Goal: Find contact information: Obtain details needed to contact an individual or organization

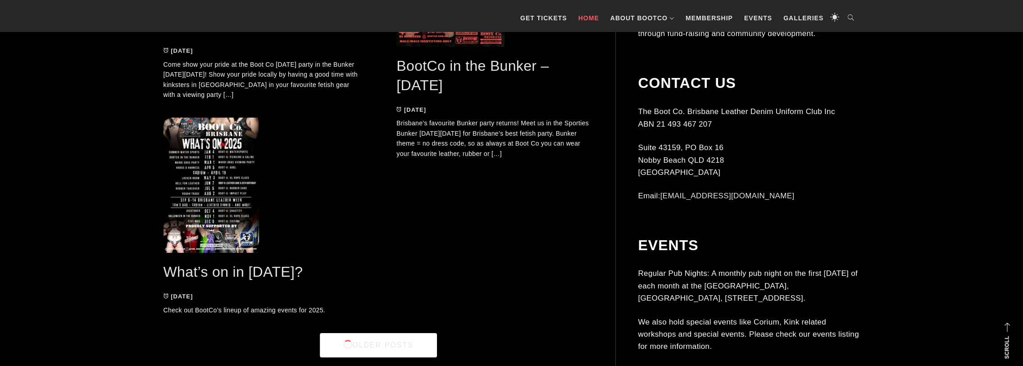
scroll to position [2596, 0]
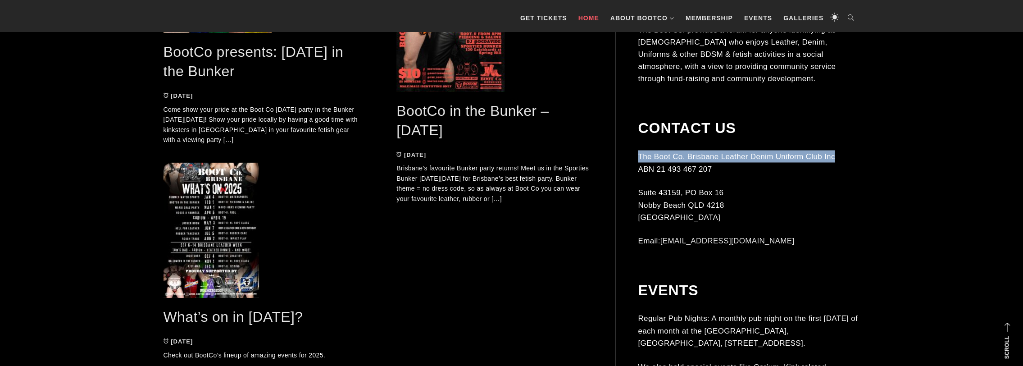
drag, startPoint x: 834, startPoint y: 139, endPoint x: 639, endPoint y: 136, distance: 195.1
click at [639, 150] on p "The Boot Co. Brisbane Leather Denim Uniform Club Inc ABN 21 493 467 207" at bounding box center [749, 162] width 222 height 24
drag, startPoint x: 639, startPoint y: 136, endPoint x: 648, endPoint y: 139, distance: 9.1
copy p "The Boot Co. Brisbane Leather Denim Uniform Club Inc"
click at [832, 215] on div "The Boot Co. Brisbane Leather Denim Uniform Club Inc ABN 21 493 467 207 Suite 4…" at bounding box center [749, 198] width 222 height 96
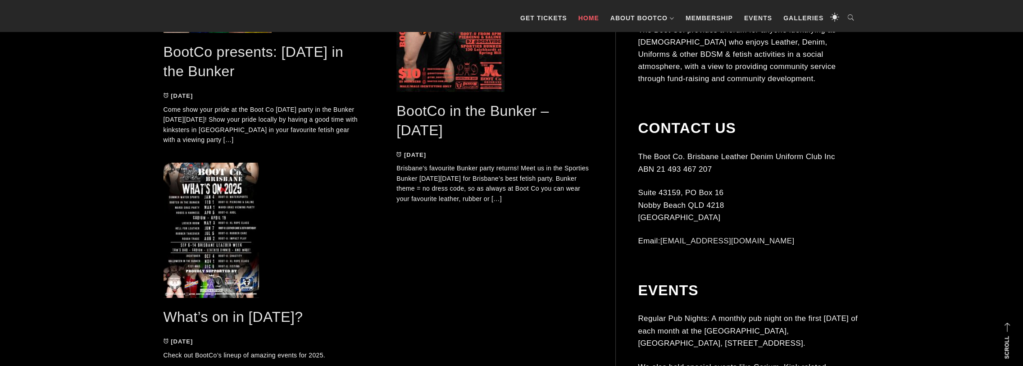
drag, startPoint x: 639, startPoint y: 175, endPoint x: 724, endPoint y: 186, distance: 86.3
click at [724, 186] on p "Suite 43159, PO Box 16 Nobby Beach QLD 4218 Australia" at bounding box center [749, 204] width 222 height 37
drag, startPoint x: 724, startPoint y: 186, endPoint x: 697, endPoint y: 177, distance: 28.4
copy p "Suite 43159, PO Box 16 Nobby Beach QLD 4218"
click at [826, 234] on div "Contact Us The Boot Co. Brisbane Leather Denim Uniform Club Inc ABN 21 493 467 …" at bounding box center [749, 195] width 222 height 150
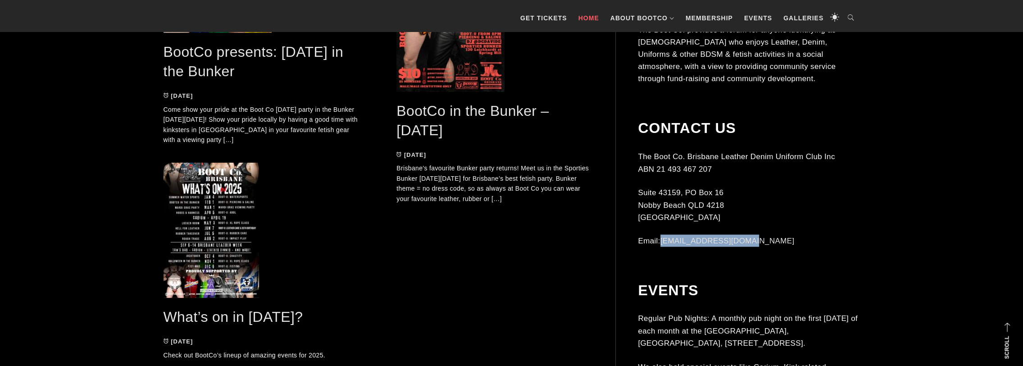
drag, startPoint x: 751, startPoint y: 226, endPoint x: 664, endPoint y: 225, distance: 86.9
click at [664, 235] on p "Email: contact@bootco.com.au" at bounding box center [749, 241] width 222 height 12
drag, startPoint x: 664, startPoint y: 225, endPoint x: 673, endPoint y: 225, distance: 9.0
copy link "[EMAIL_ADDRESS][DOMAIN_NAME]"
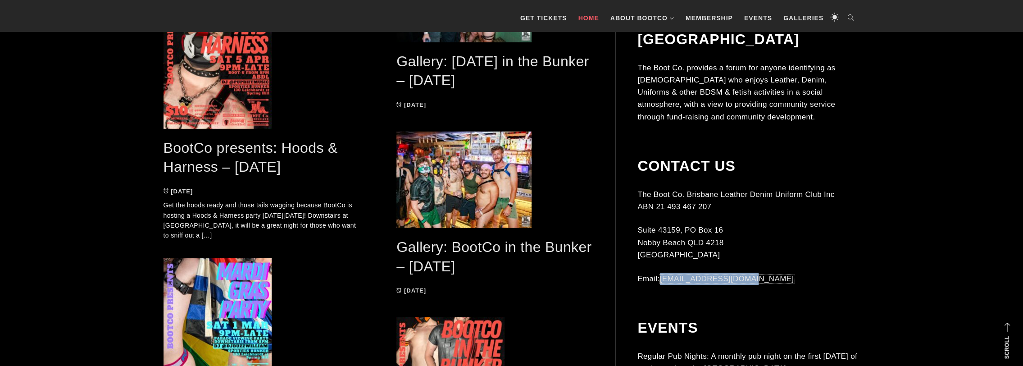
scroll to position [2146, 0]
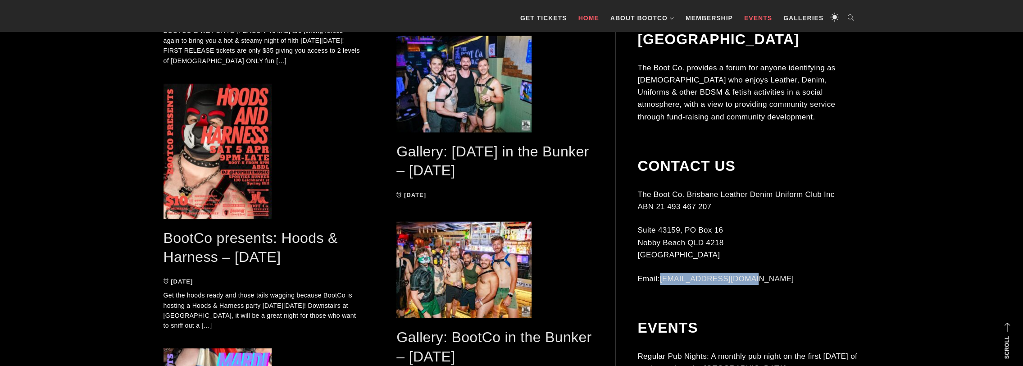
click at [762, 15] on link "Events" at bounding box center [758, 18] width 37 height 27
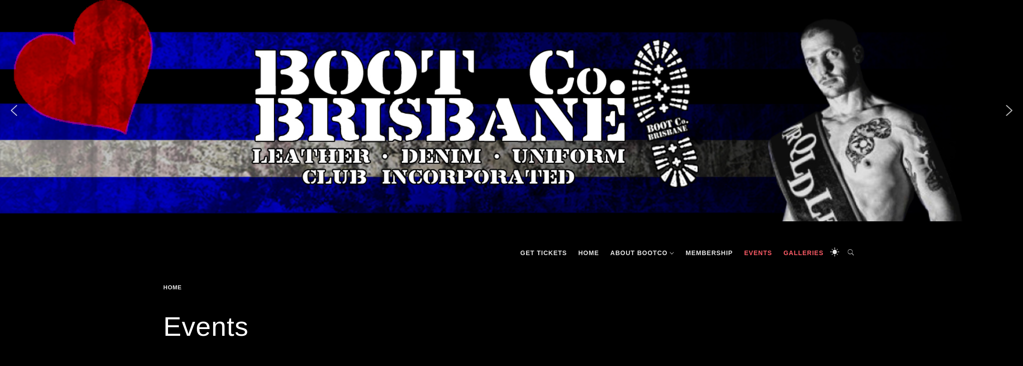
click at [807, 254] on link "Galleries" at bounding box center [803, 252] width 49 height 27
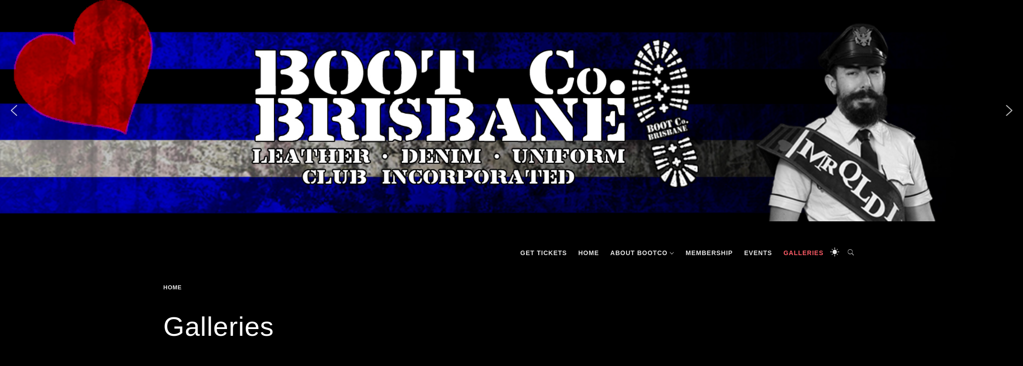
click at [886, 317] on div "Home Galleries Galleries" at bounding box center [511, 314] width 1023 height 96
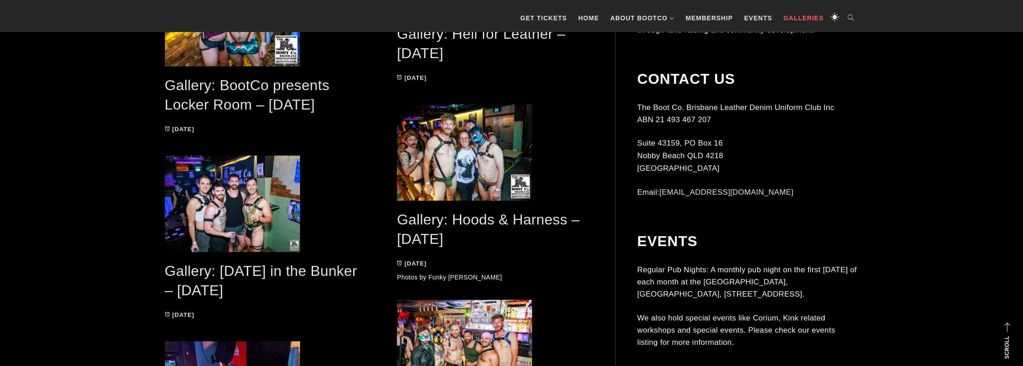
scroll to position [901, 0]
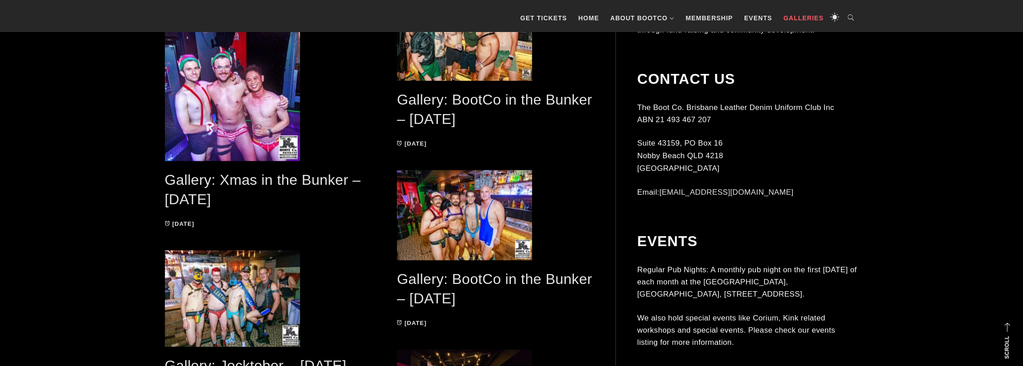
click at [924, 214] on div "The Boot Co Brisbane Leather Denim Uniform Club Incorporated Men's Leather – De…" at bounding box center [511, 356] width 1023 height 2073
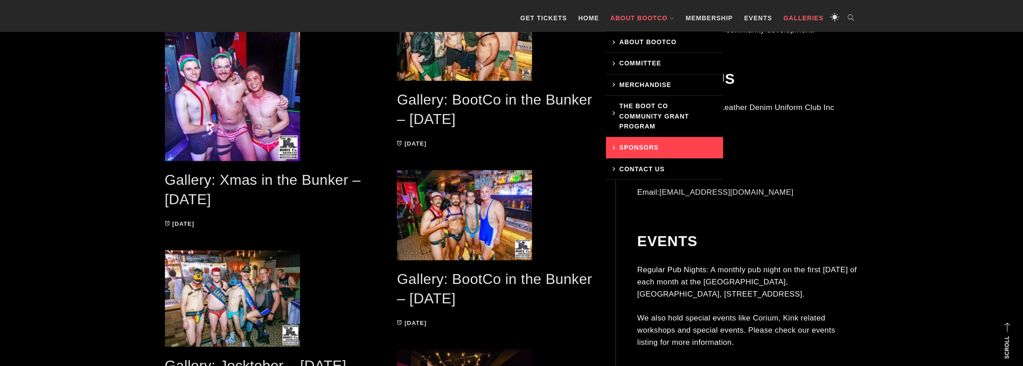
click at [637, 147] on link "Sponsors" at bounding box center [664, 147] width 117 height 21
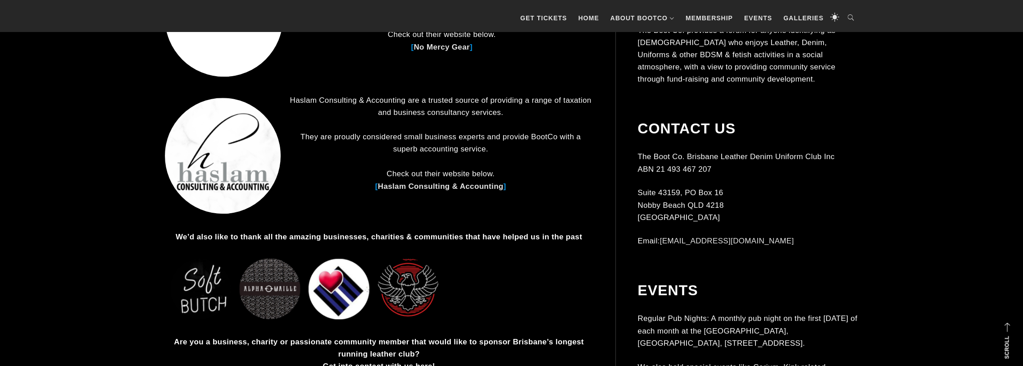
scroll to position [723, 0]
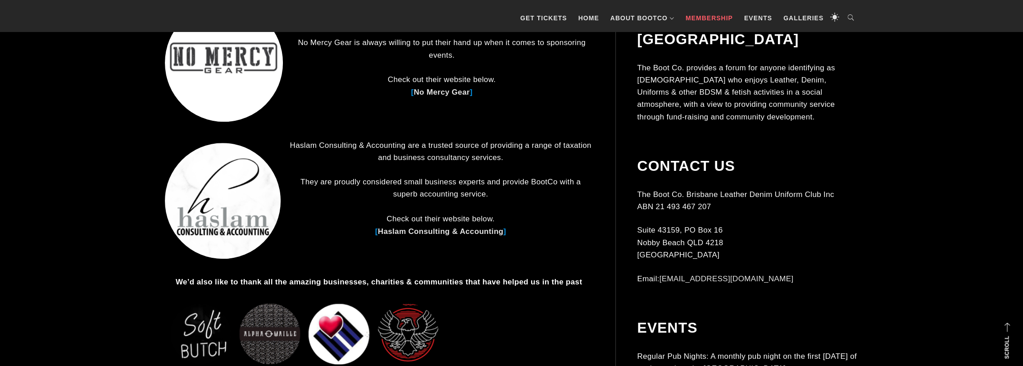
click at [717, 19] on link "Membership" at bounding box center [709, 18] width 56 height 27
